Goal: Navigation & Orientation: Understand site structure

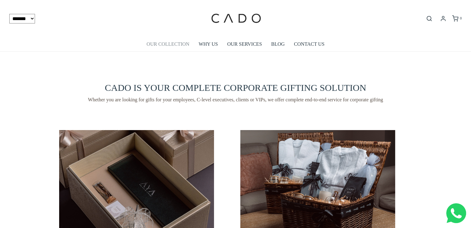
click at [165, 45] on link "OUR COLLECTION" at bounding box center [167, 44] width 43 height 14
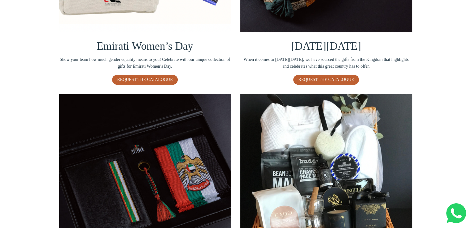
scroll to position [261, 0]
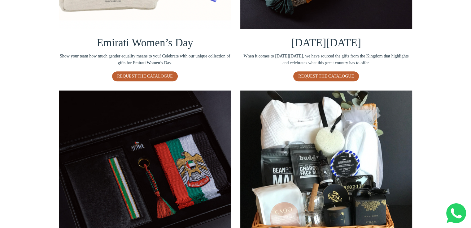
drag, startPoint x: 475, startPoint y: 18, endPoint x: 475, endPoint y: 74, distance: 56.3
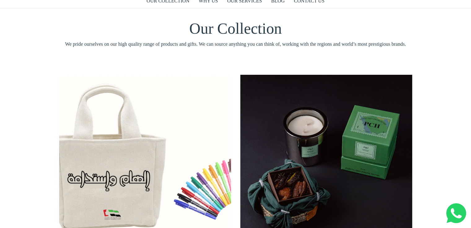
scroll to position [0, 0]
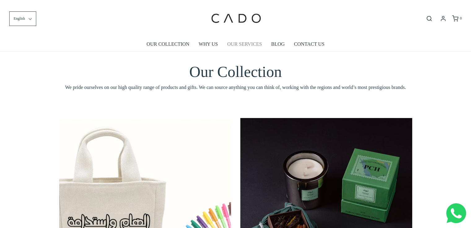
click at [252, 46] on link "OUR SERVICES" at bounding box center [244, 44] width 35 height 14
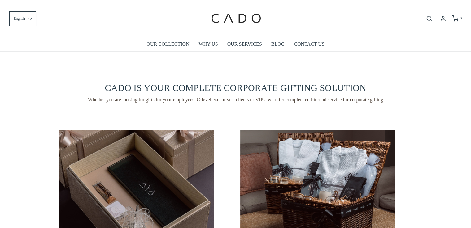
click at [240, 29] on img at bounding box center [235, 19] width 53 height 28
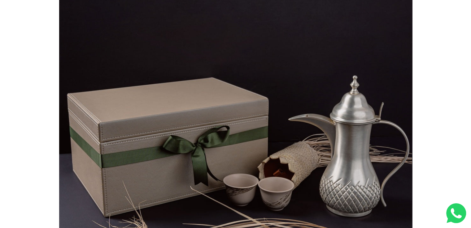
scroll to position [124, 0]
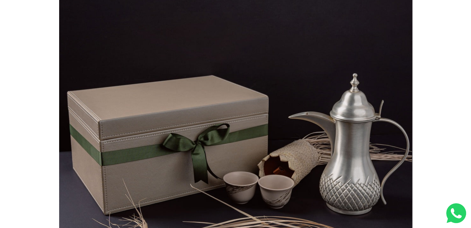
drag, startPoint x: 475, startPoint y: 11, endPoint x: 472, endPoint y: 28, distance: 16.4
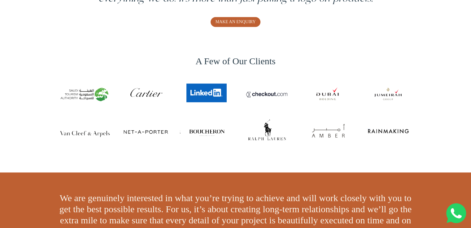
scroll to position [0, 0]
